Goal: Task Accomplishment & Management: Complete application form

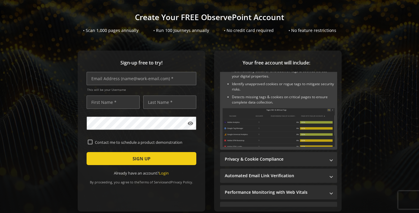
scroll to position [39, 0]
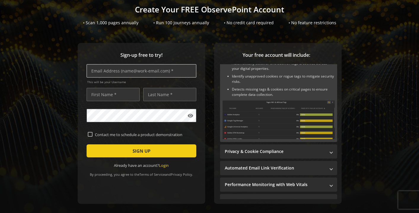
click at [165, 73] on input "text" at bounding box center [142, 70] width 110 height 13
paste input "[EMAIL_ADDRESS][DOMAIN_NAME]"
type input "[EMAIL_ADDRESS][DOMAIN_NAME]"
click at [121, 94] on input "text" at bounding box center [113, 94] width 53 height 13
type input "Merlin"
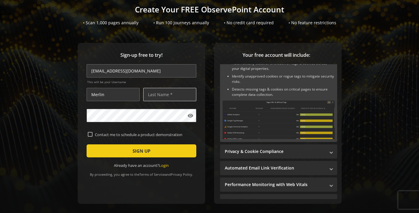
click at [192, 97] on input "text" at bounding box center [169, 94] width 53 height 13
type input "[GEOGRAPHIC_DATA]"
click at [70, 118] on div "Sign-up free to try! [EMAIL_ADDRESS][DOMAIN_NAME] This will be your Username [P…" at bounding box center [209, 135] width 404 height 185
click at [191, 117] on mat-icon "visibility" at bounding box center [190, 116] width 6 height 6
click at [91, 135] on input "Contact me to schedule a product demonstration" at bounding box center [90, 134] width 5 height 5
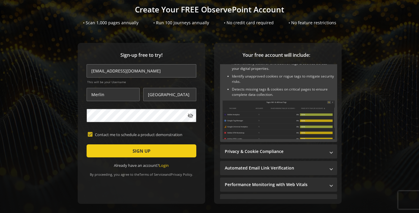
checkbox input "true"
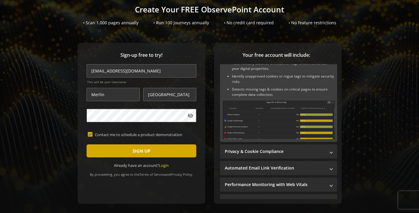
click at [150, 153] on span "submit" at bounding box center [142, 151] width 110 height 14
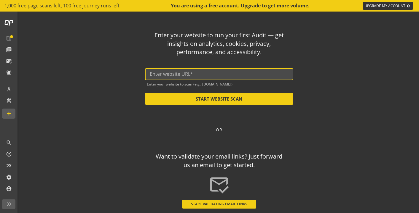
click at [216, 76] on input "text" at bounding box center [219, 74] width 139 height 6
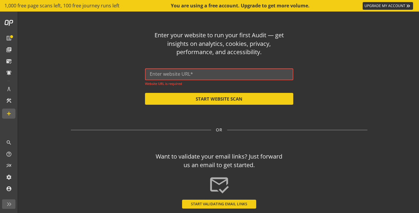
click at [175, 71] on div at bounding box center [219, 74] width 139 height 12
paste input "[URL][DOMAIN_NAME][PERSON_NAME]"
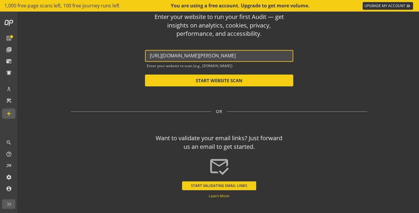
scroll to position [26, 0]
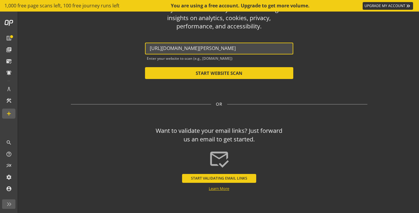
type input "[URL][DOMAIN_NAME][PERSON_NAME]"
click at [219, 189] on link "Learn More" at bounding box center [219, 188] width 20 height 5
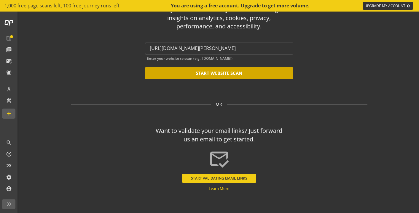
click at [217, 74] on button "START WEBSITE SCAN" at bounding box center [219, 73] width 148 height 12
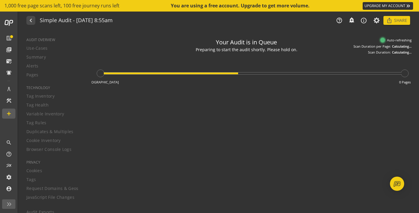
type textarea "Notes can include: -a description of what this audit is validating -changes in …"
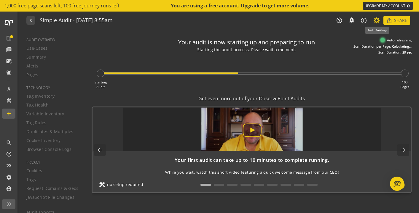
click at [378, 20] on icon at bounding box center [376, 20] width 7 height 4
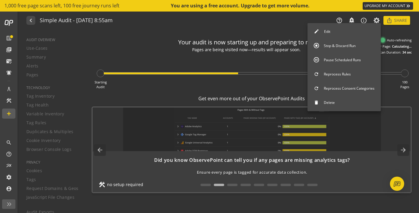
click at [273, 16] on div at bounding box center [209, 106] width 419 height 213
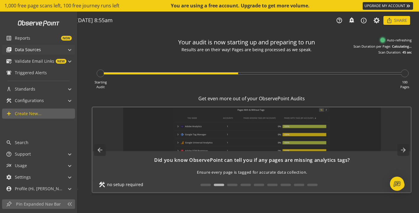
click at [25, 50] on span "Data Sources" at bounding box center [28, 50] width 26 height 6
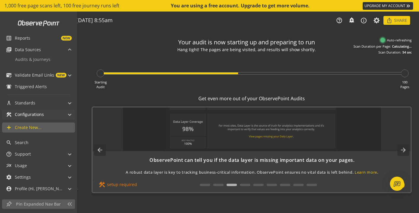
click at [33, 114] on span "Configurations" at bounding box center [29, 115] width 29 height 6
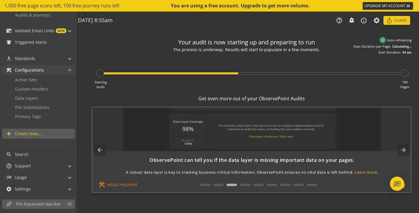
scroll to position [50, 0]
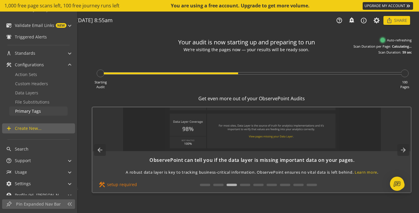
click at [40, 111] on span "Primary Tags" at bounding box center [28, 111] width 26 height 6
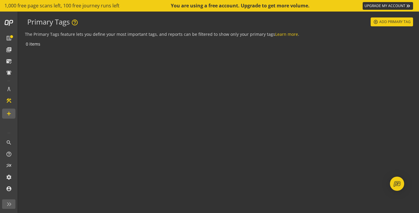
click at [156, 97] on div "0 items" at bounding box center [219, 126] width 388 height 172
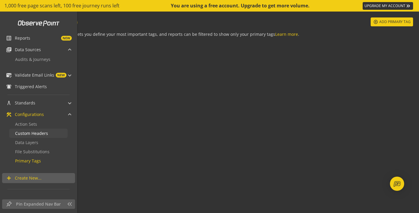
click at [31, 133] on span "Custom Headers" at bounding box center [31, 134] width 33 height 6
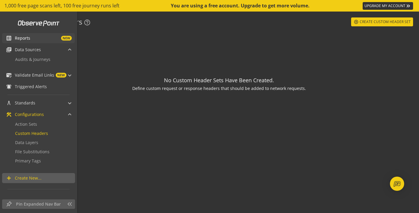
click at [25, 39] on span "Reports" at bounding box center [22, 38] width 15 height 6
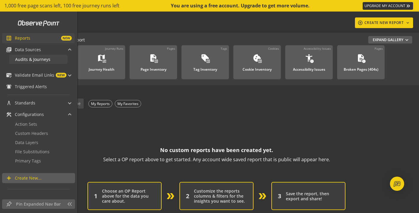
click at [32, 60] on span "Audits & Journeys" at bounding box center [32, 60] width 35 height 6
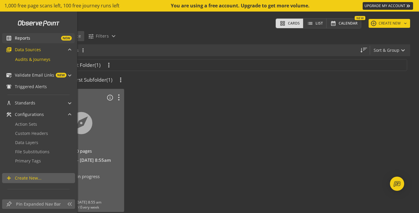
click at [25, 38] on span "Reports" at bounding box center [22, 38] width 15 height 6
